Goal: Task Accomplishment & Management: Manage account settings

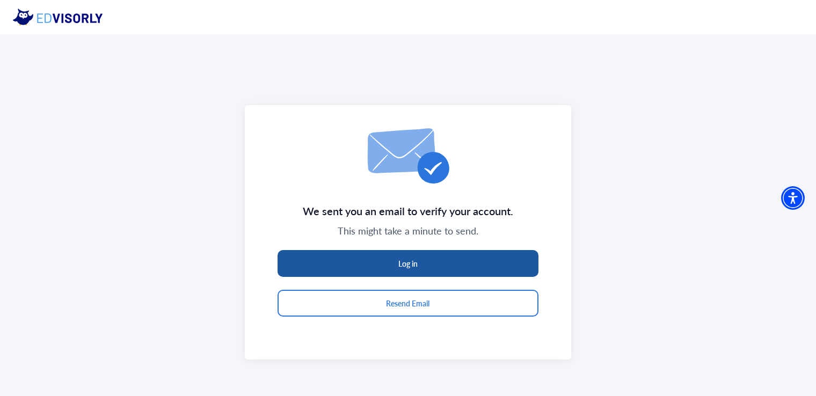
click at [353, 258] on button "Log in" at bounding box center [407, 263] width 261 height 27
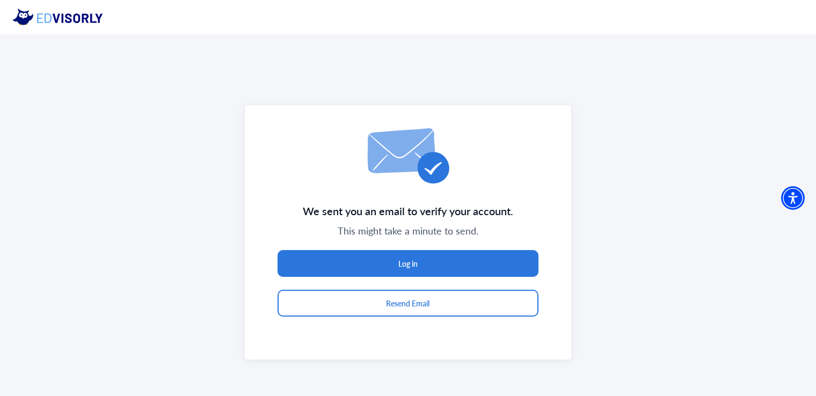
click at [596, 225] on div "We sent you an email to verify your account. This might take a minute to send. …" at bounding box center [408, 232] width 816 height 396
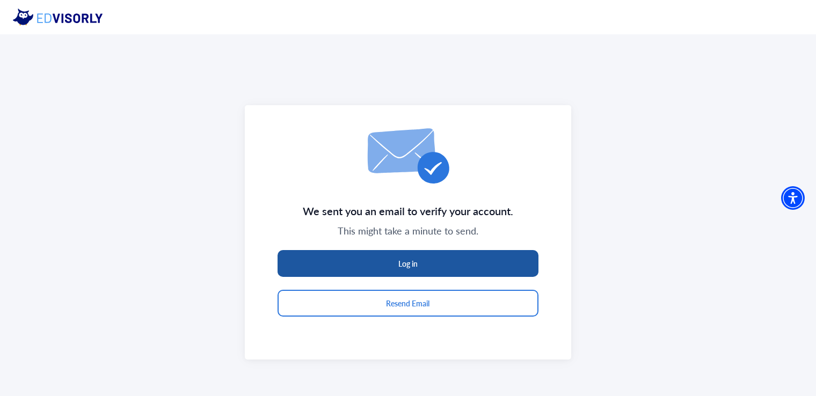
click at [489, 261] on button "Log in" at bounding box center [407, 263] width 261 height 27
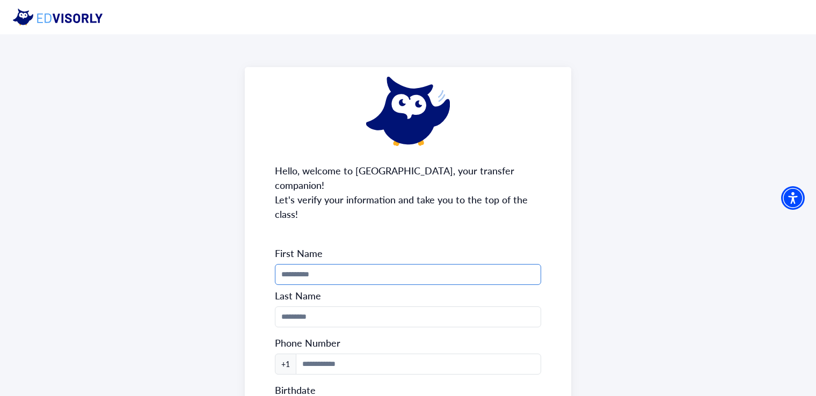
drag, startPoint x: 0, startPoint y: 0, endPoint x: 489, endPoint y: 261, distance: 554.1
click at [489, 264] on input "Phone Number" at bounding box center [408, 274] width 266 height 21
type input "****"
type input "********"
type input "**********"
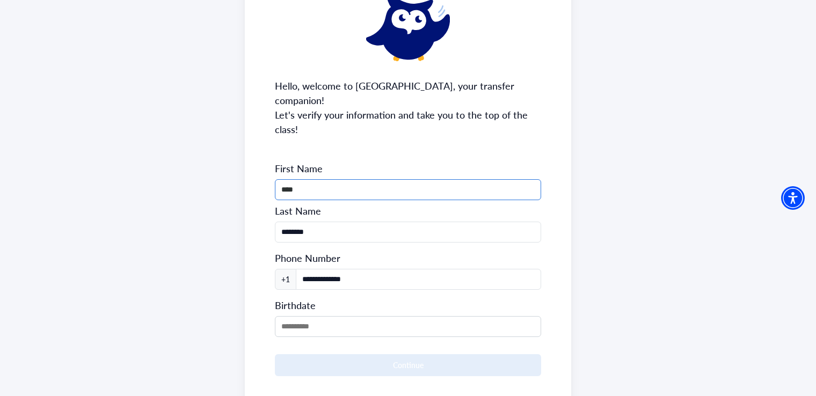
scroll to position [128, 0]
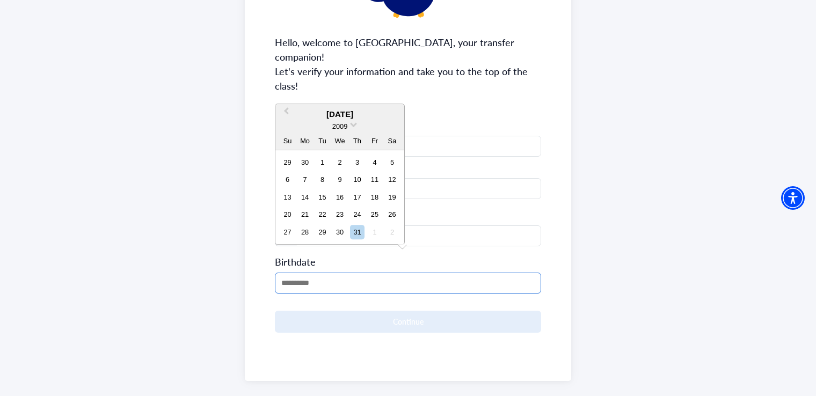
click at [309, 273] on input "MM/DD/YYYY" at bounding box center [408, 283] width 266 height 21
click at [346, 126] on span "2009" at bounding box center [339, 126] width 15 height 8
click at [334, 172] on div "2005" at bounding box center [339, 169] width 63 height 11
click at [286, 112] on span "Previous Month" at bounding box center [286, 114] width 0 height 16
click at [304, 173] on div "7" at bounding box center [305, 180] width 14 height 14
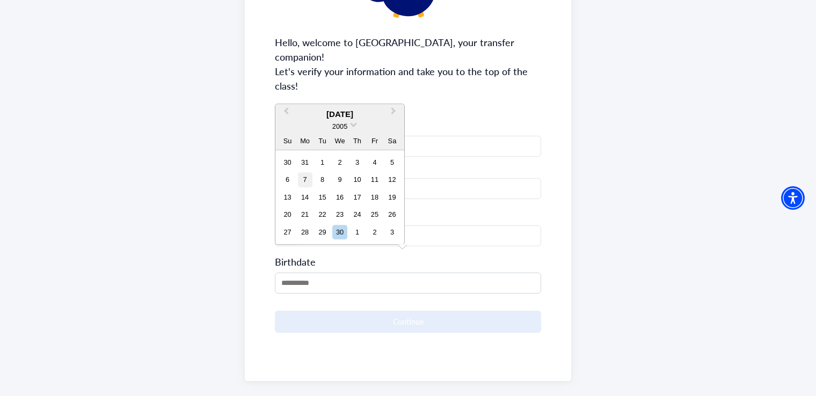
type input "**********"
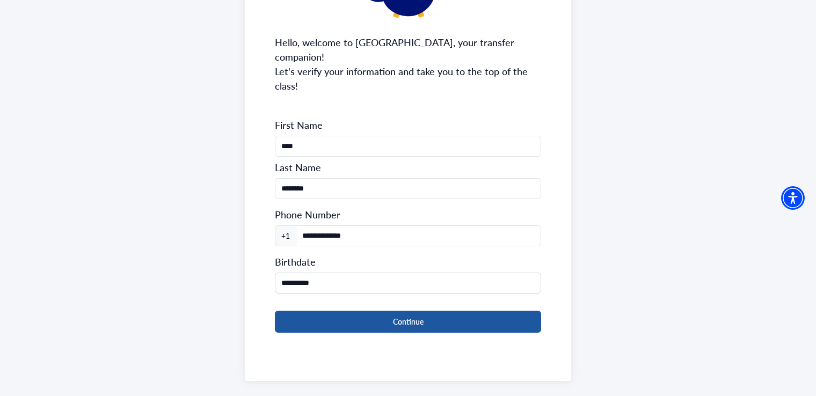
click at [329, 311] on button "Continue" at bounding box center [408, 322] width 266 height 22
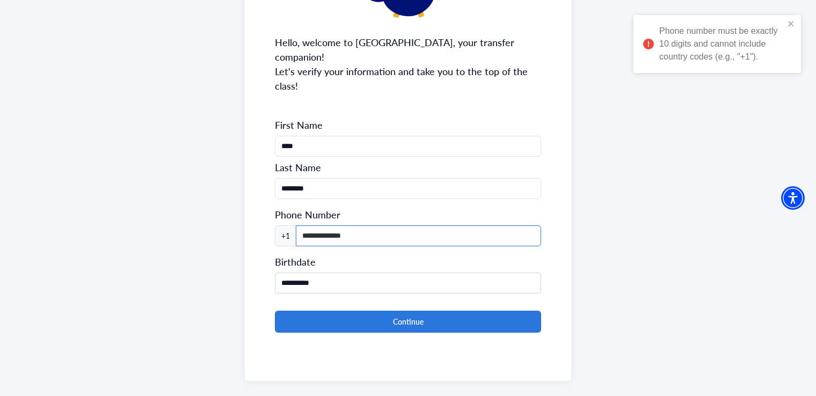
click at [307, 225] on input "**********" at bounding box center [418, 235] width 245 height 21
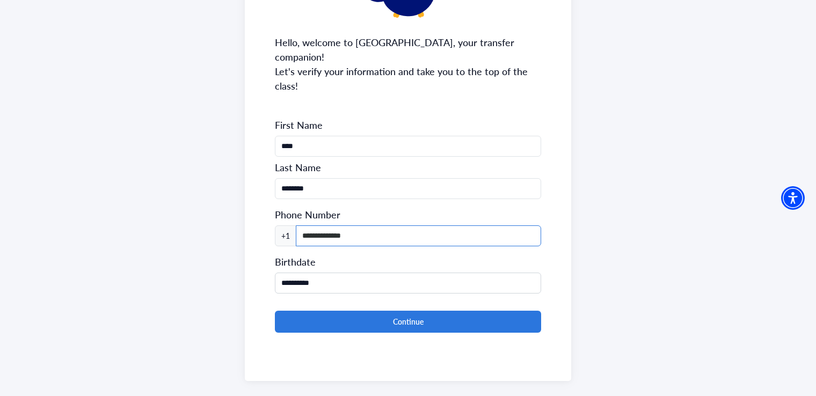
type input "**********"
click at [275, 311] on button "Continue" at bounding box center [408, 322] width 266 height 22
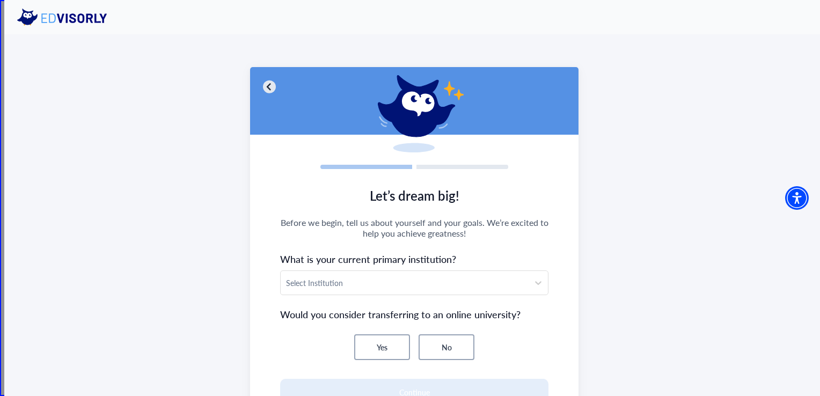
scroll to position [43, 0]
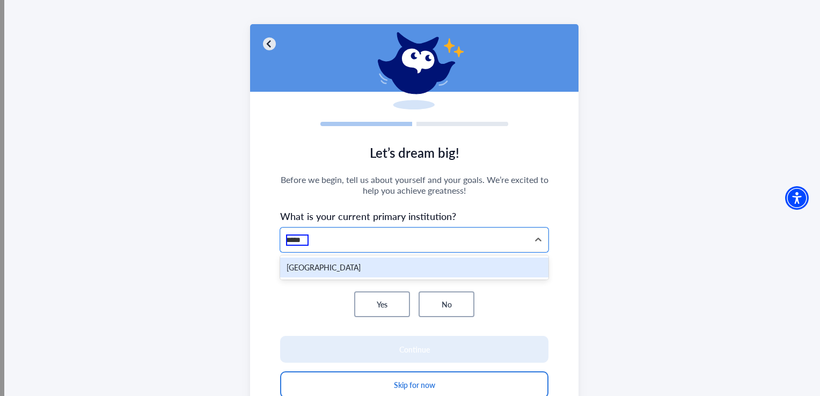
type input "******"
click at [350, 271] on div "[GEOGRAPHIC_DATA]" at bounding box center [414, 268] width 268 height 20
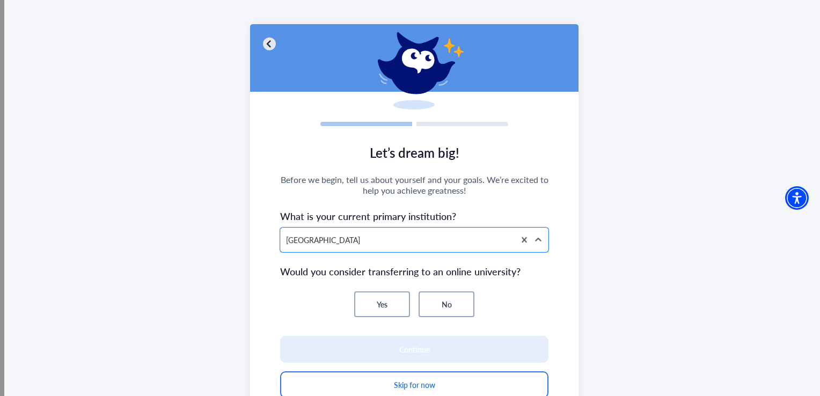
click at [437, 306] on button "No" at bounding box center [447, 304] width 56 height 26
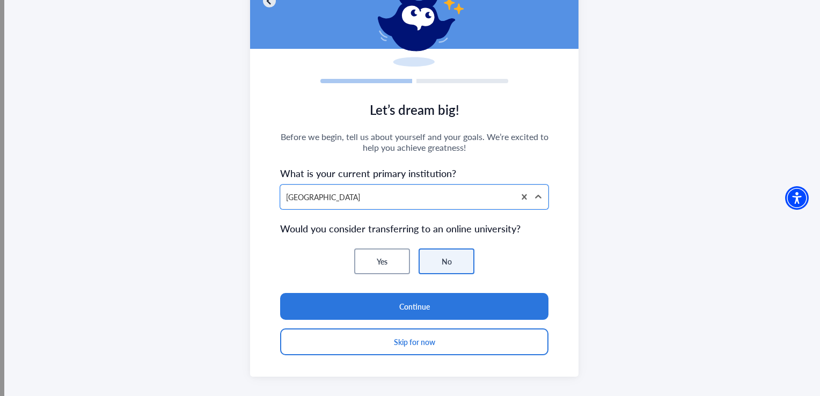
scroll to position [92, 0]
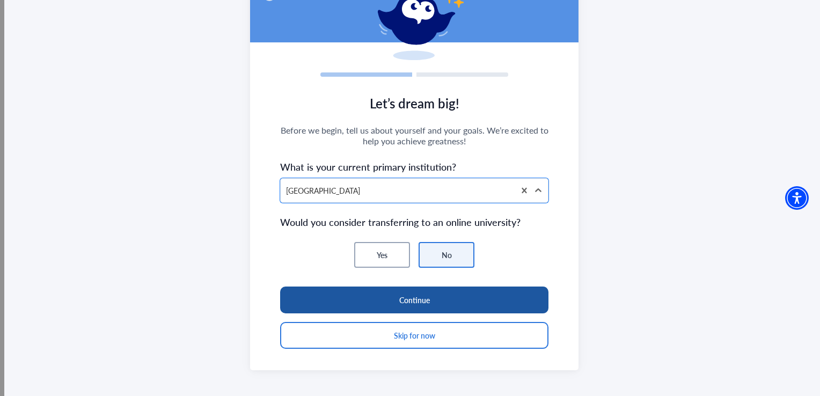
click at [436, 302] on button "Continue" at bounding box center [414, 300] width 268 height 27
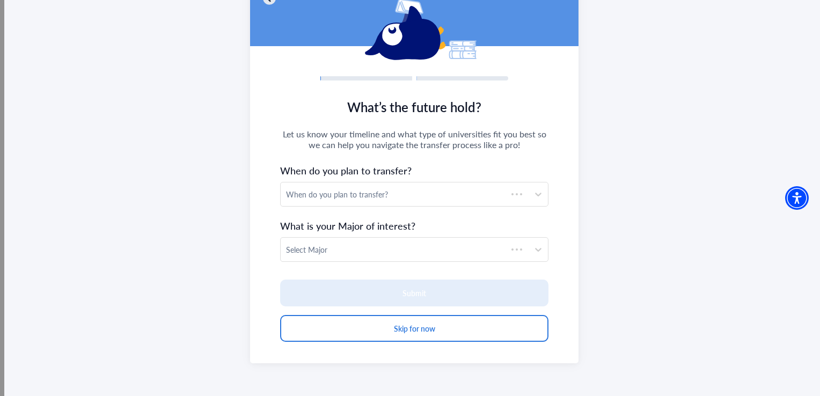
scroll to position [88, 0]
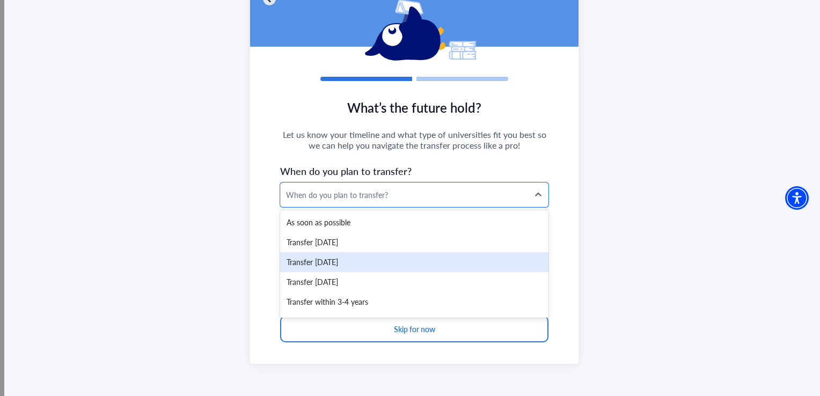
click at [346, 267] on div "Transfer [DATE]" at bounding box center [414, 262] width 268 height 20
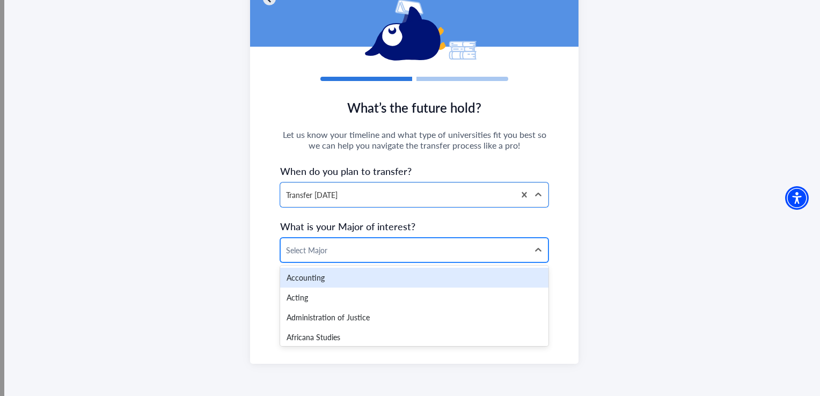
click at [345, 251] on div at bounding box center [404, 250] width 237 height 13
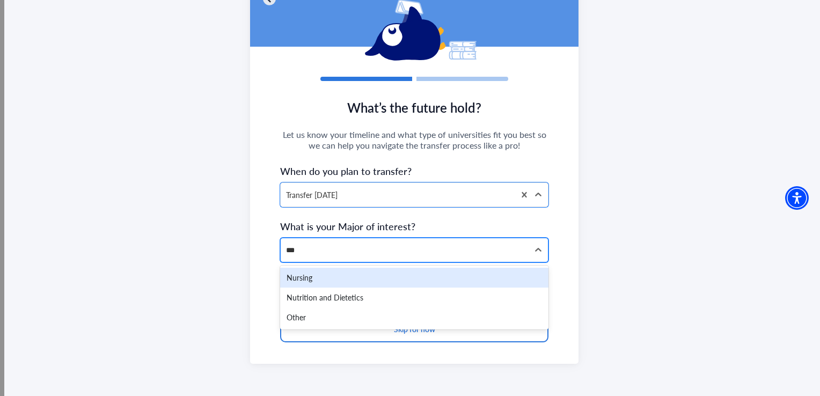
type input "****"
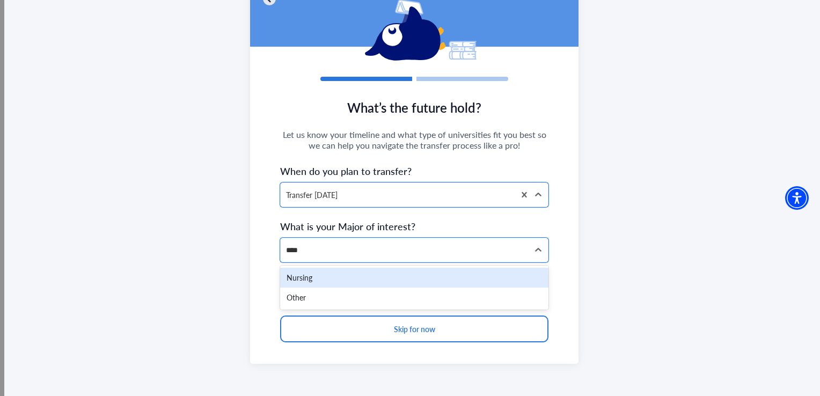
click at [320, 287] on div "Nursing" at bounding box center [414, 278] width 268 height 20
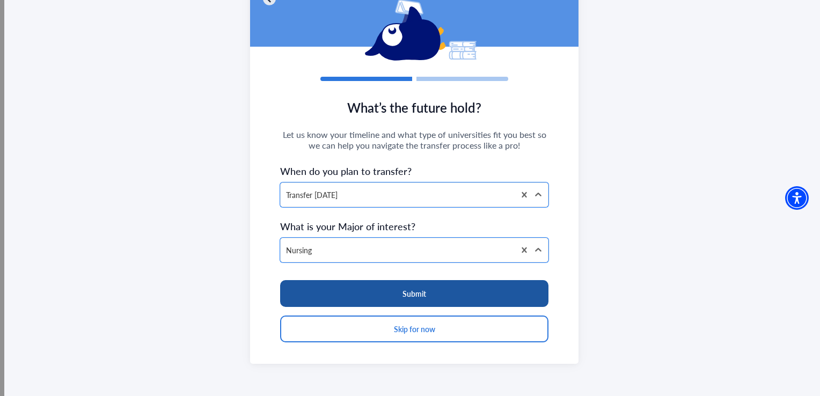
click at [341, 301] on button "Submit" at bounding box center [414, 293] width 268 height 27
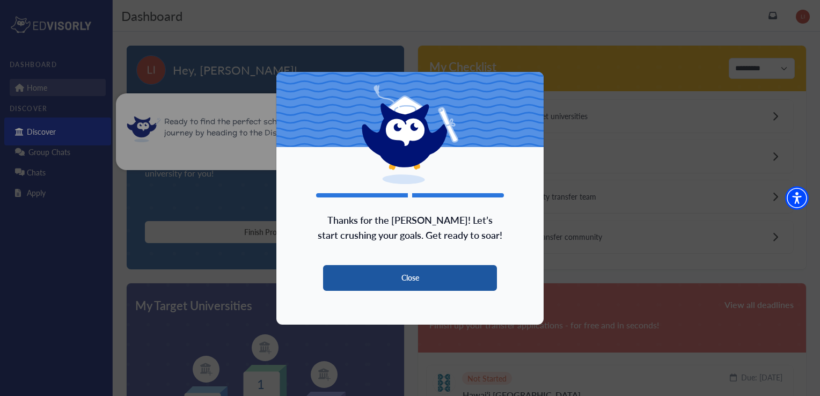
click at [366, 269] on button "Close" at bounding box center [410, 278] width 174 height 26
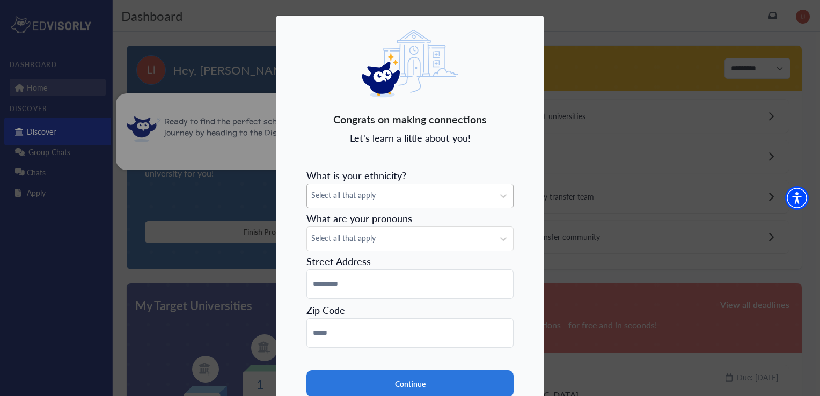
drag, startPoint x: 345, startPoint y: 208, endPoint x: 346, endPoint y: 199, distance: 9.1
click at [346, 199] on form "What is your ethnicity? Select all that apply What are your pronouns Select all…" at bounding box center [409, 298] width 207 height 268
click at [346, 199] on span "Select all that apply" at bounding box center [400, 194] width 178 height 11
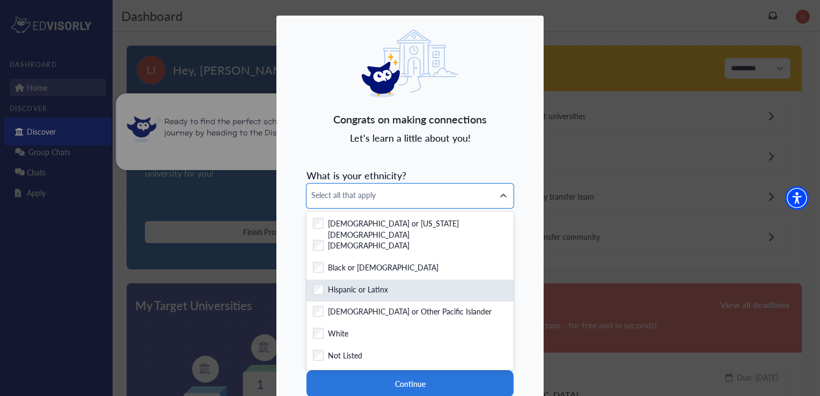
click at [366, 292] on label "Hispanic or Latinx" at bounding box center [358, 290] width 60 height 13
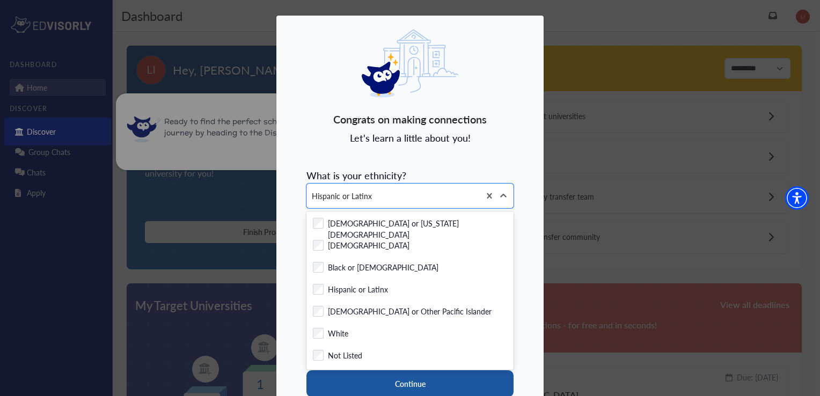
click at [404, 385] on button "Continue" at bounding box center [409, 383] width 207 height 27
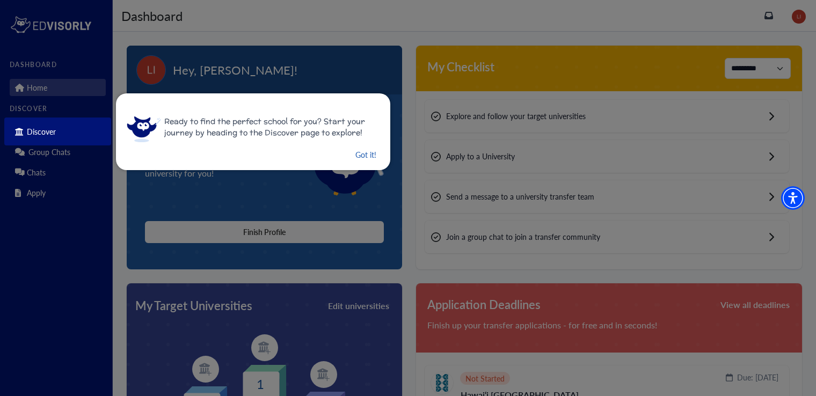
click at [361, 157] on button "Got it!" at bounding box center [365, 154] width 23 height 13
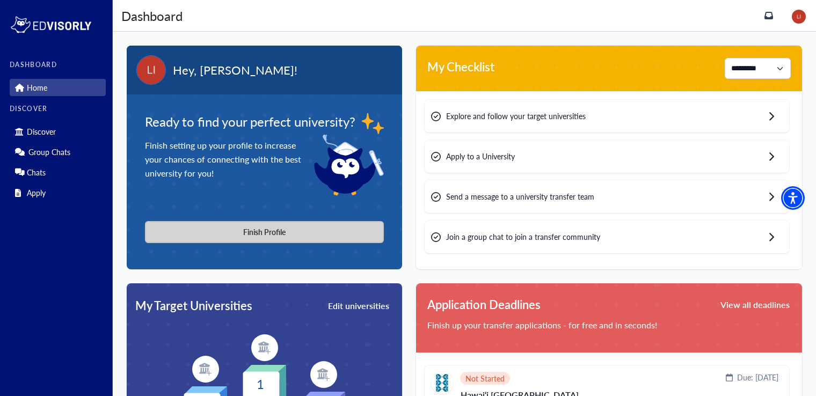
click at [277, 229] on button "Finish Profile" at bounding box center [264, 232] width 239 height 22
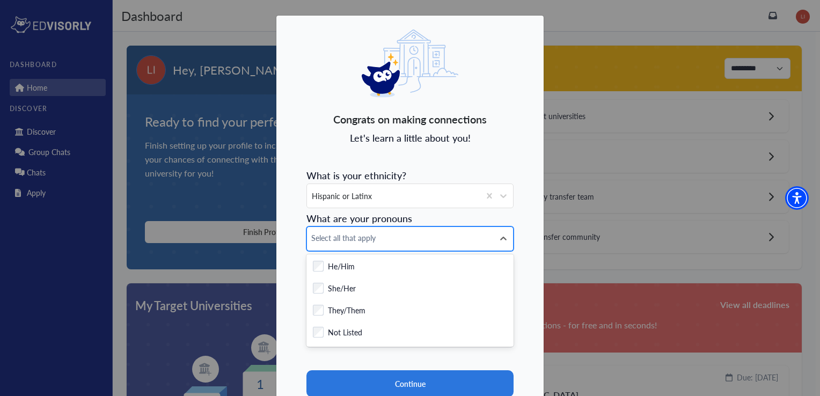
click at [361, 236] on span "Select all that apply" at bounding box center [400, 237] width 178 height 11
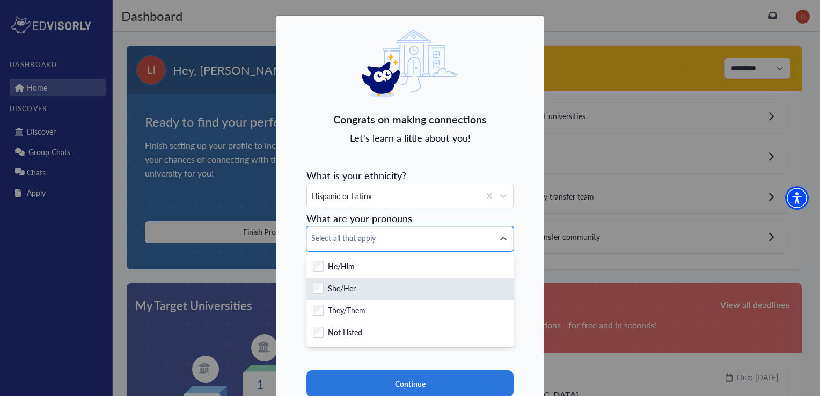
click at [343, 287] on label "She/Her" at bounding box center [342, 289] width 28 height 13
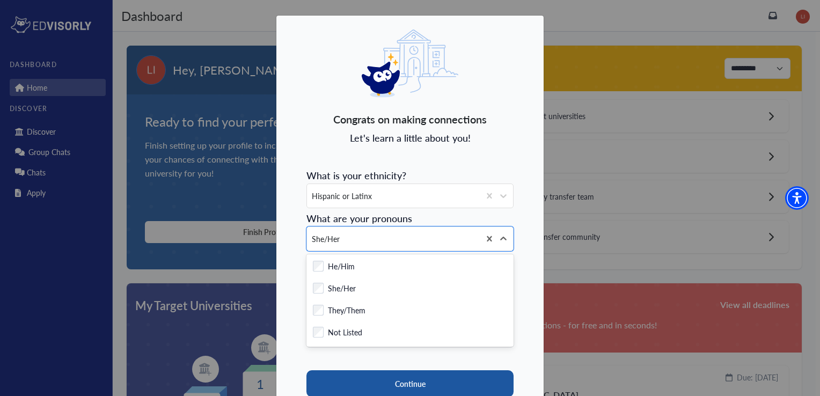
click at [370, 376] on button "Continue" at bounding box center [409, 383] width 207 height 27
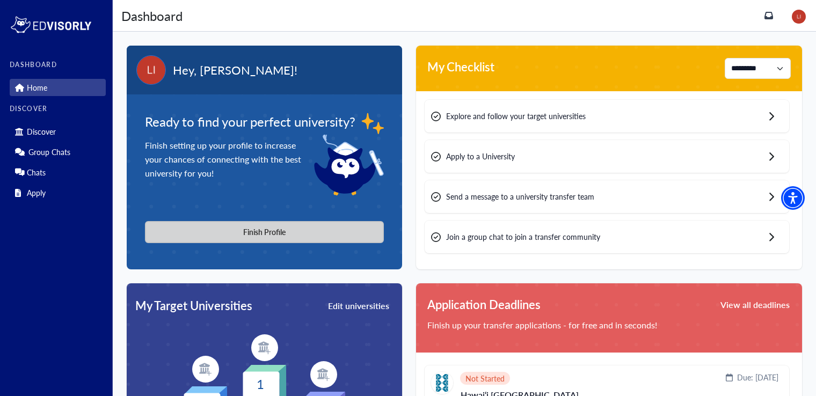
click at [197, 228] on button "Finish Profile" at bounding box center [264, 232] width 239 height 22
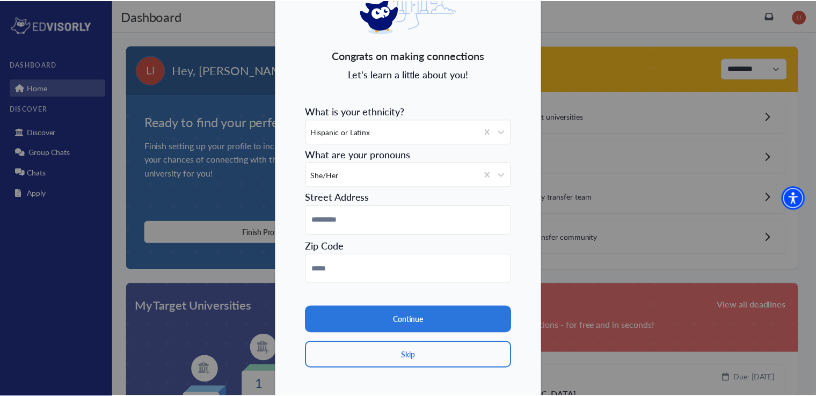
scroll to position [72, 0]
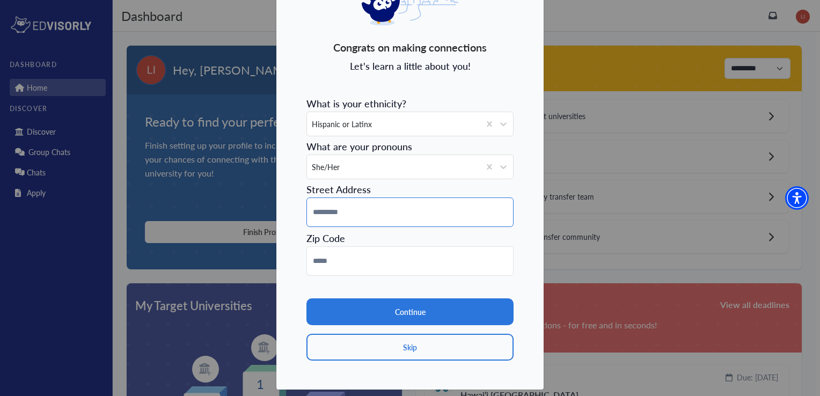
click at [347, 210] on input at bounding box center [409, 212] width 207 height 30
type input "**********"
click at [336, 256] on input at bounding box center [409, 261] width 207 height 30
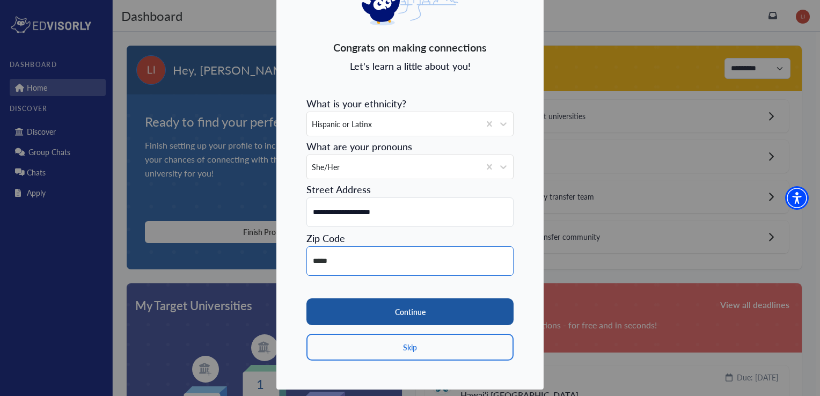
type input "*****"
click at [340, 309] on button "Continue" at bounding box center [409, 311] width 207 height 27
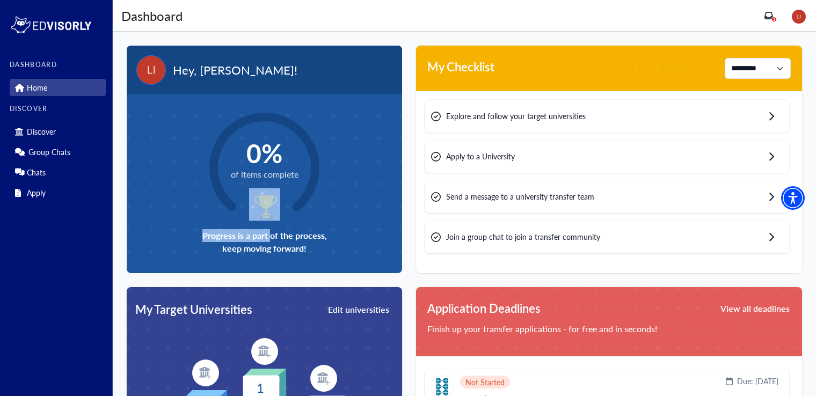
drag, startPoint x: 270, startPoint y: 233, endPoint x: 288, endPoint y: 229, distance: 17.6
click at [288, 229] on span "Progress is a part of the process, keep moving forward!" at bounding box center [264, 242] width 124 height 26
click at [288, 229] on div "0% of items complete Progress is a part of the process, keep moving forward!" at bounding box center [264, 183] width 275 height 179
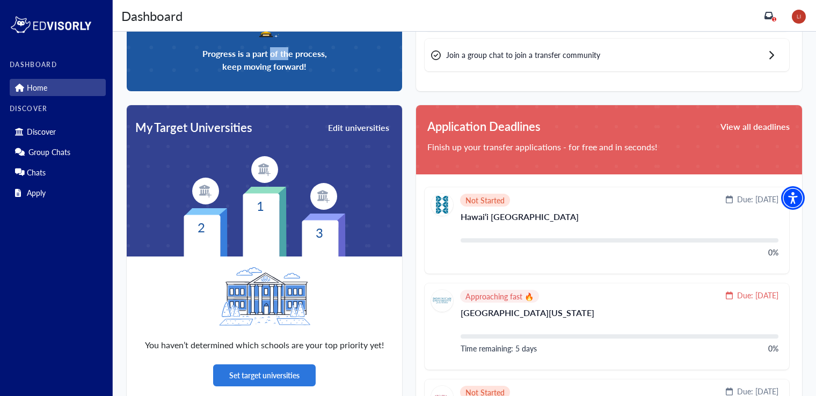
scroll to position [187, 0]
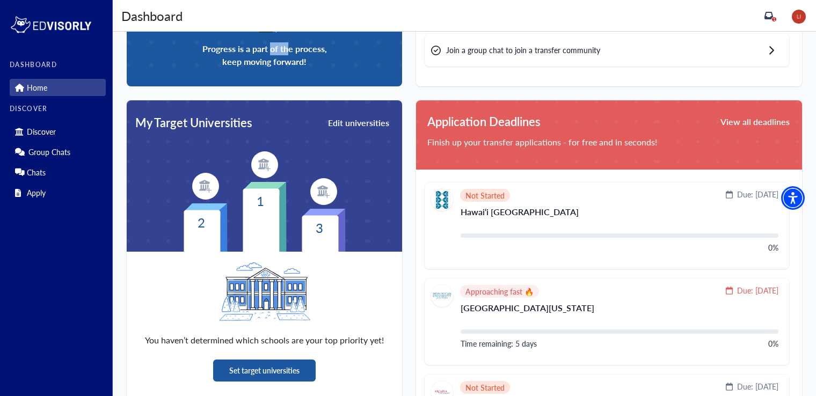
click at [246, 378] on button "Set target universities" at bounding box center [264, 371] width 102 height 22
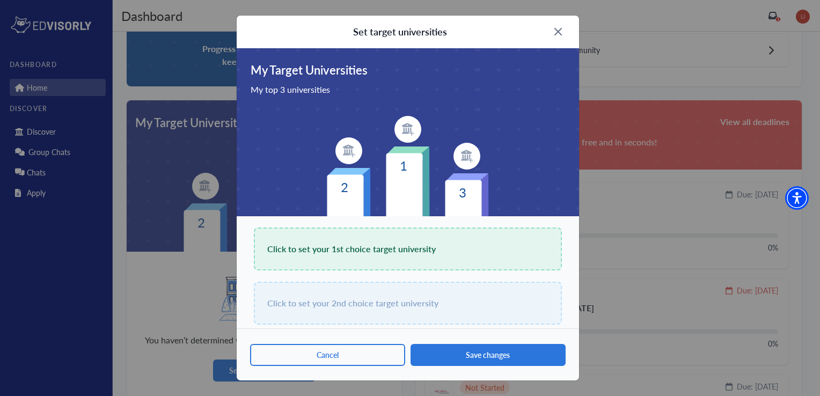
click at [335, 253] on span "Click to set your 1st choice target university" at bounding box center [351, 248] width 168 height 15
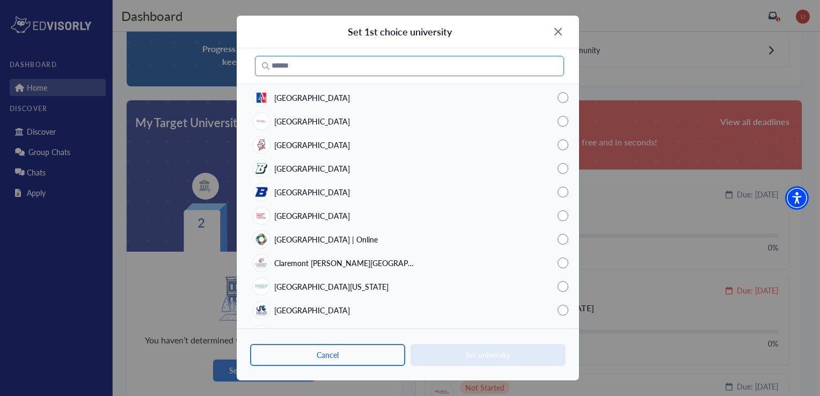
click at [322, 72] on input "Search" at bounding box center [409, 66] width 309 height 20
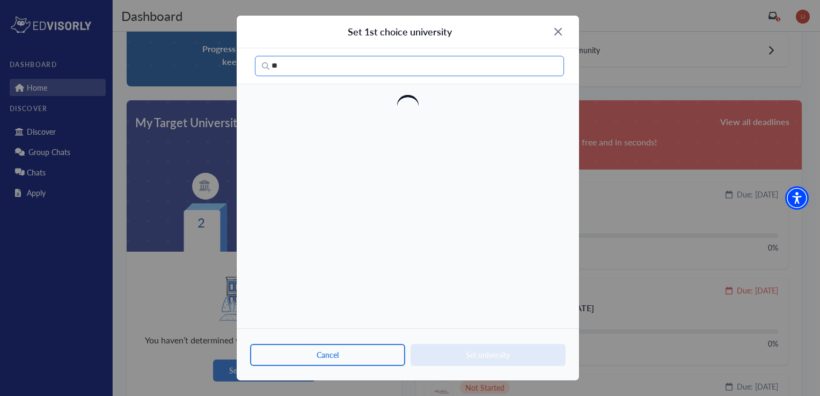
type input "*"
type input "**********"
click at [513, 353] on div "Cancel Set university" at bounding box center [408, 354] width 342 height 52
click at [558, 28] on img at bounding box center [558, 32] width 8 height 8
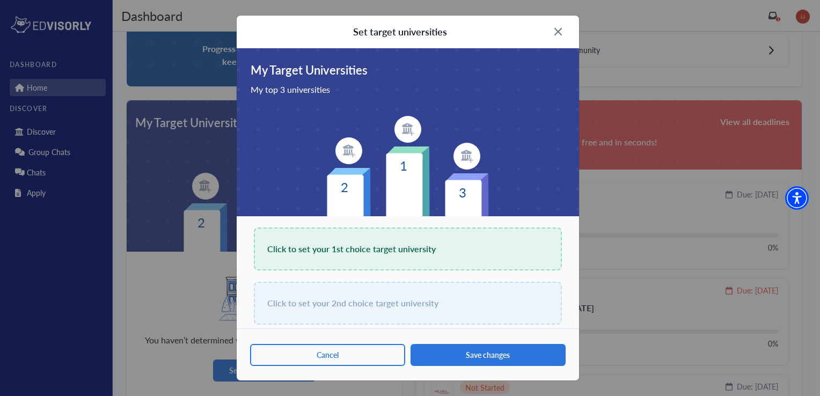
click at [558, 28] on img at bounding box center [558, 32] width 8 height 8
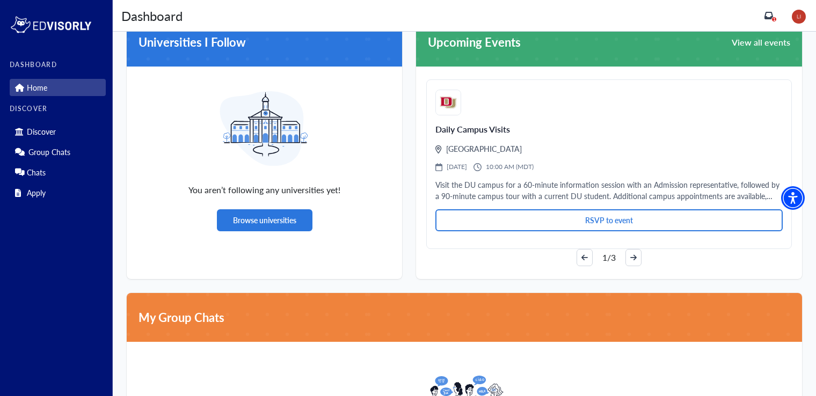
scroll to position [803, 0]
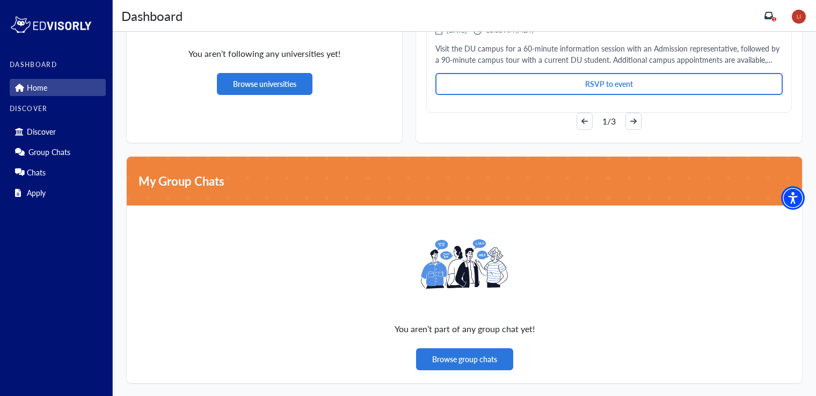
click at [47, 141] on div "Discover Group Chats Chats Apply" at bounding box center [58, 161] width 96 height 82
click at [46, 132] on p "Discover" at bounding box center [41, 131] width 29 height 9
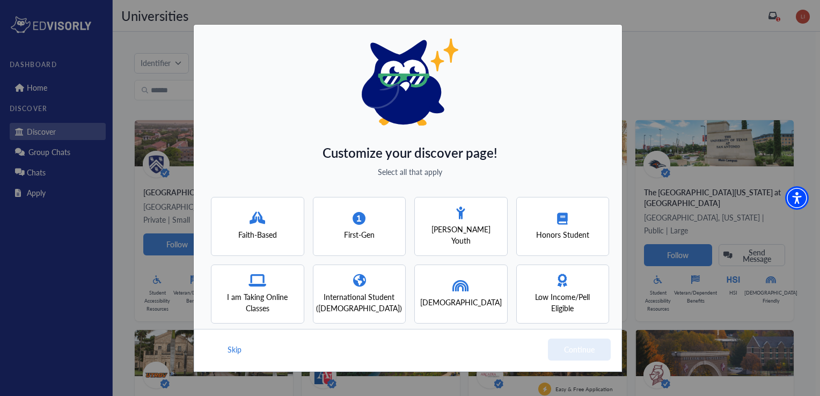
click at [384, 235] on div "First-Gen" at bounding box center [359, 226] width 93 height 59
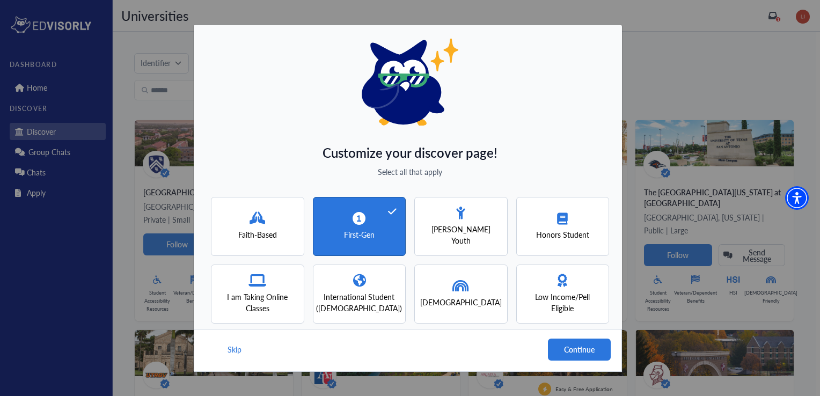
click at [539, 222] on div "Honors Student" at bounding box center [562, 226] width 53 height 28
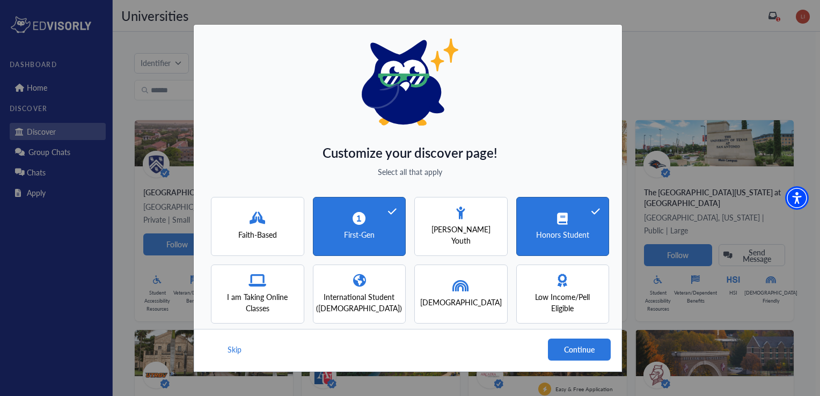
click at [554, 296] on span "Low Income/Pell Eligible" at bounding box center [563, 302] width 74 height 23
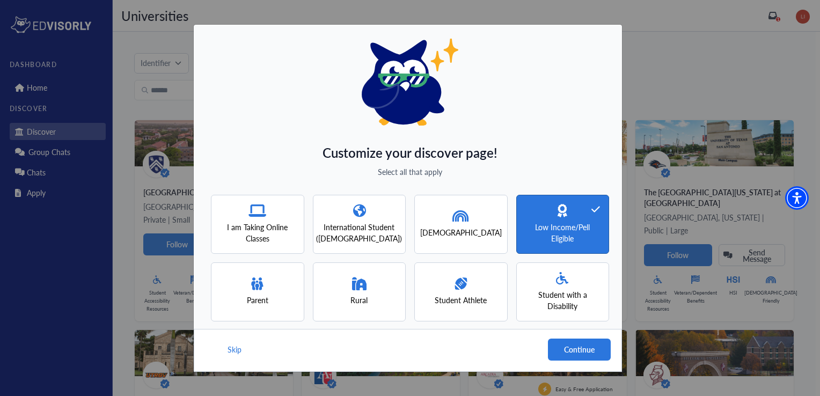
scroll to position [79, 0]
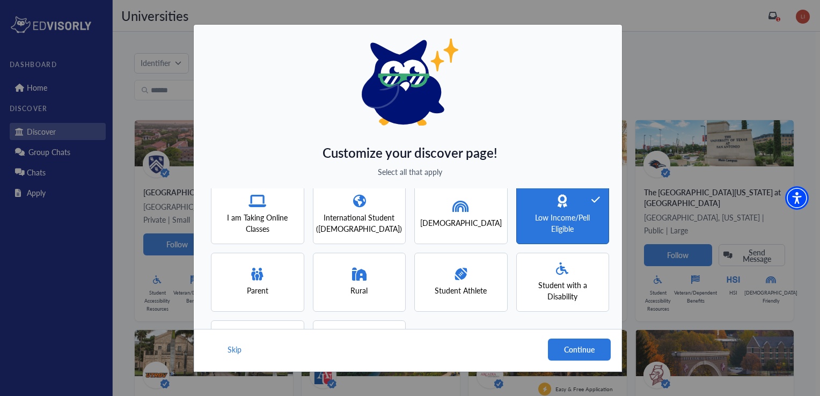
click at [272, 285] on div "Parent" at bounding box center [257, 282] width 93 height 59
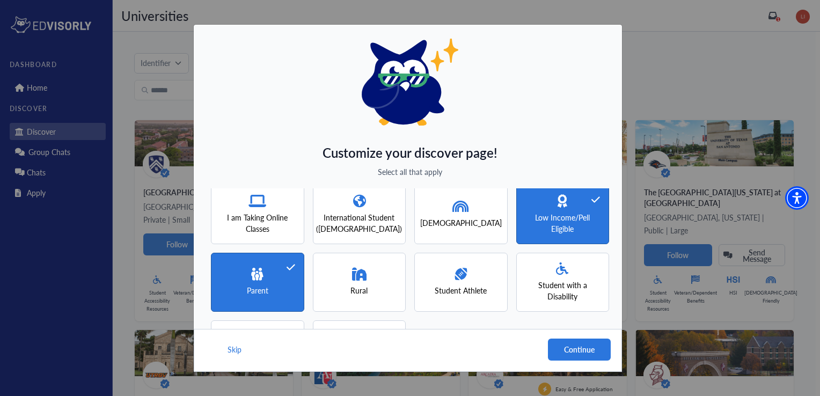
click at [268, 232] on div "I am Taking Online Classes" at bounding box center [257, 214] width 93 height 59
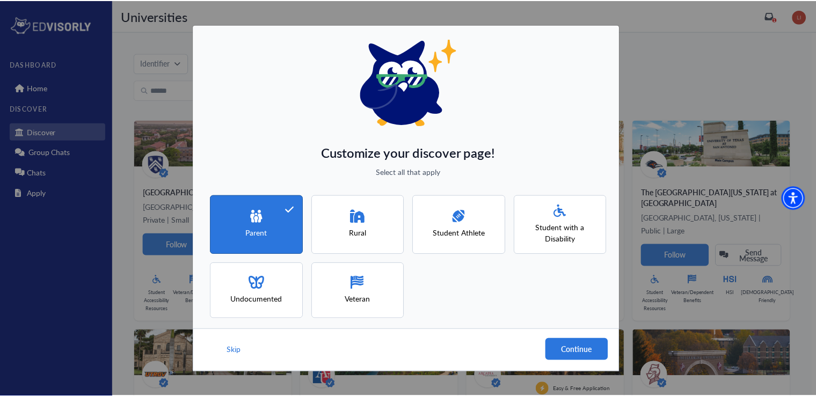
scroll to position [141, 0]
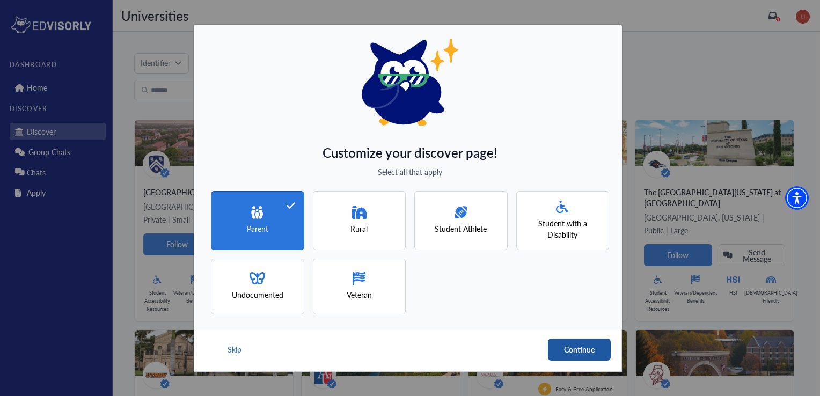
click at [580, 356] on button "Continue" at bounding box center [579, 350] width 63 height 22
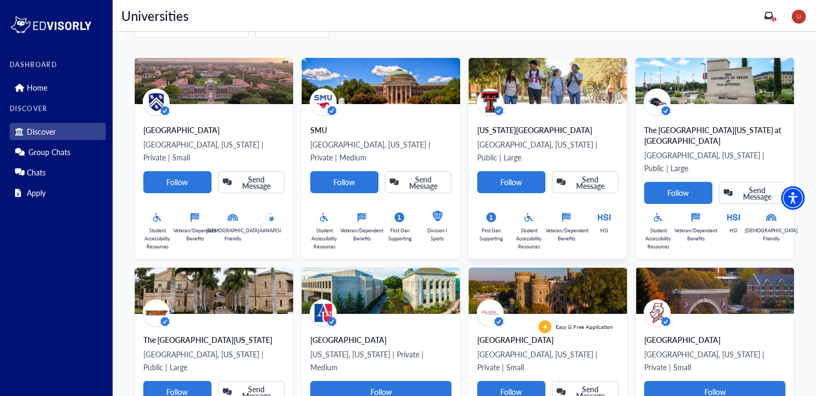
scroll to position [0, 0]
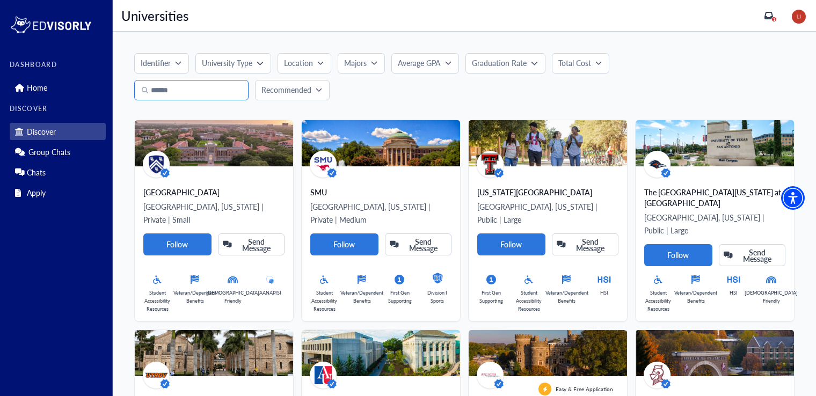
click at [225, 91] on input "Search" at bounding box center [191, 90] width 114 height 20
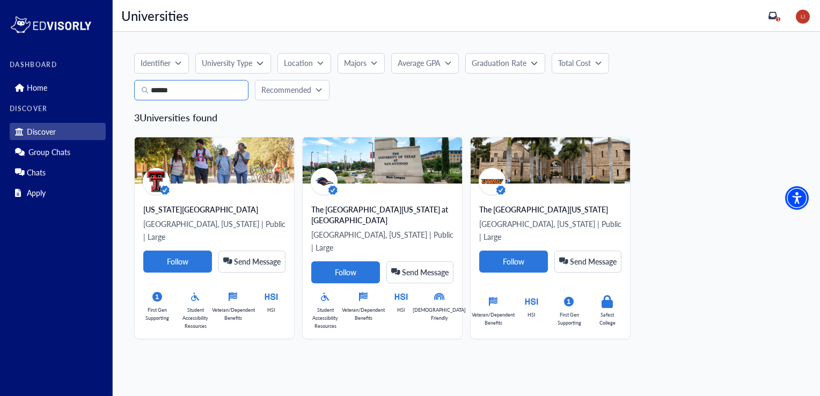
type input "*****"
click at [799, 17] on img at bounding box center [803, 17] width 14 height 14
click at [781, 36] on link "Profile" at bounding box center [779, 38] width 21 height 11
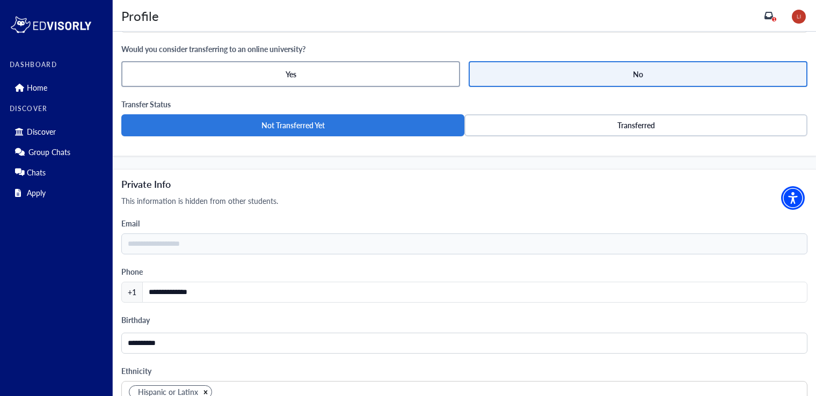
scroll to position [1013, 0]
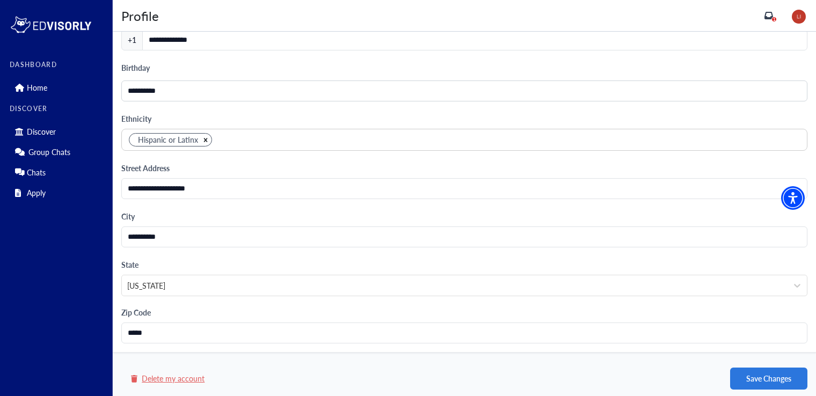
click at [181, 372] on button "Delete my account" at bounding box center [168, 378] width 76 height 13
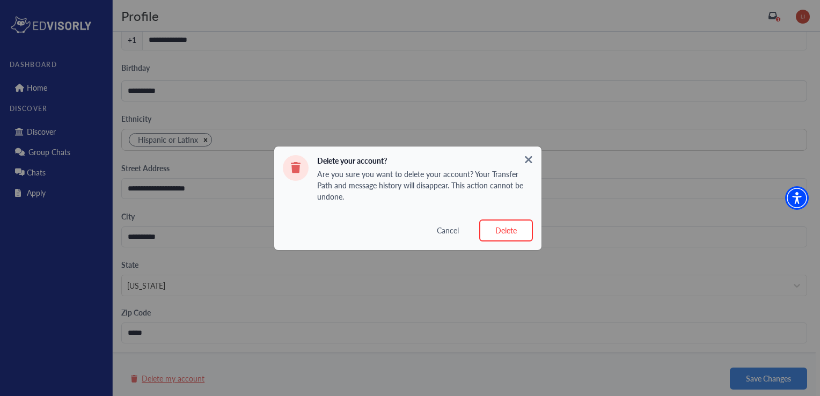
click at [519, 236] on button "Delete" at bounding box center [506, 230] width 54 height 22
